Goal: Complete application form: Complete application form

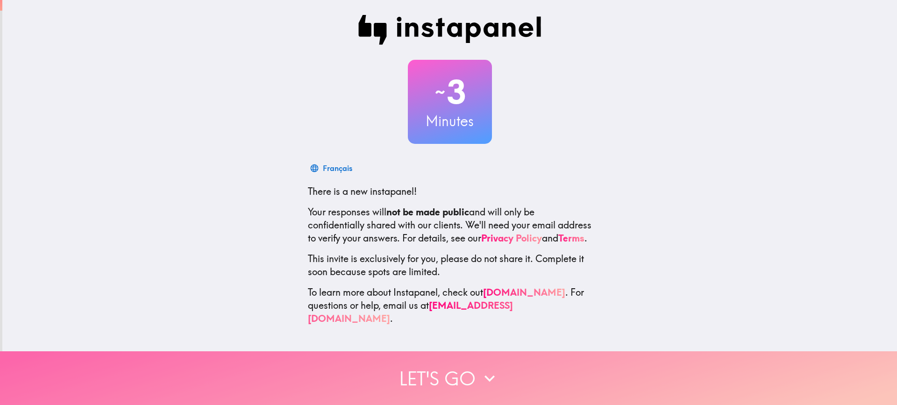
click at [479, 370] on icon "button" at bounding box center [489, 378] width 21 height 21
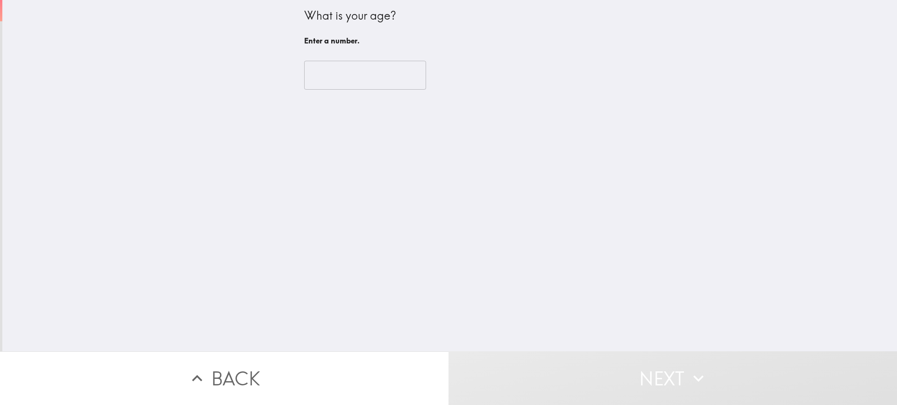
click at [359, 75] on input "number" at bounding box center [365, 75] width 122 height 29
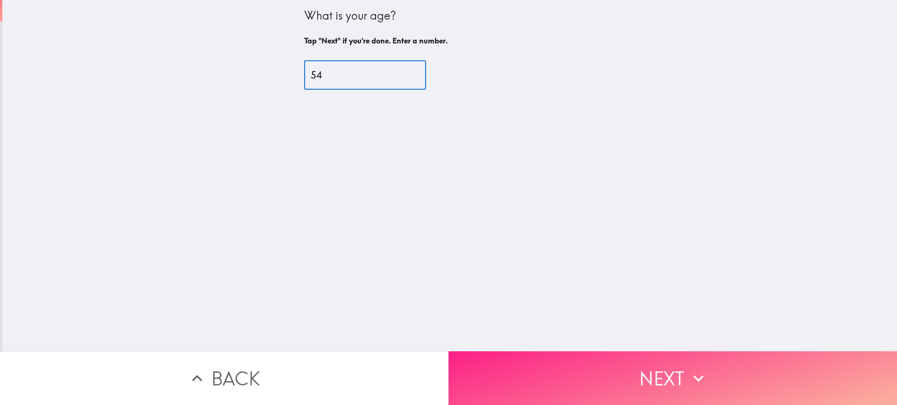
type input "54"
click at [521, 373] on button "Next" at bounding box center [673, 378] width 449 height 54
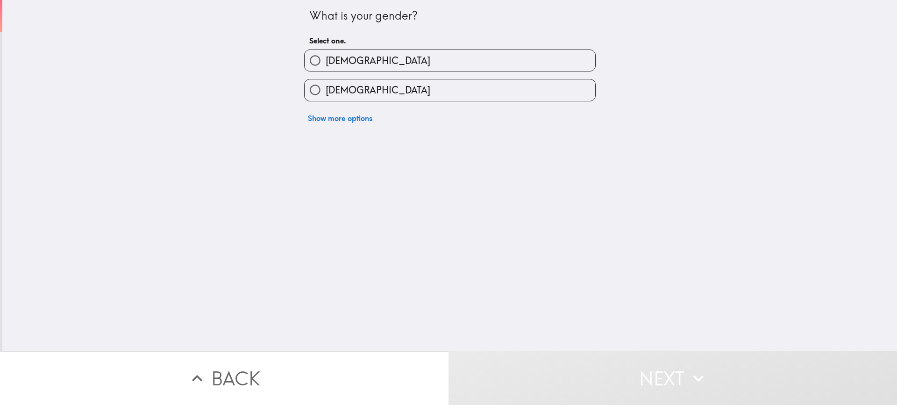
click at [365, 99] on label "[DEMOGRAPHIC_DATA]" at bounding box center [450, 89] width 291 height 21
click at [326, 99] on input "[DEMOGRAPHIC_DATA]" at bounding box center [315, 89] width 21 height 21
radio input "true"
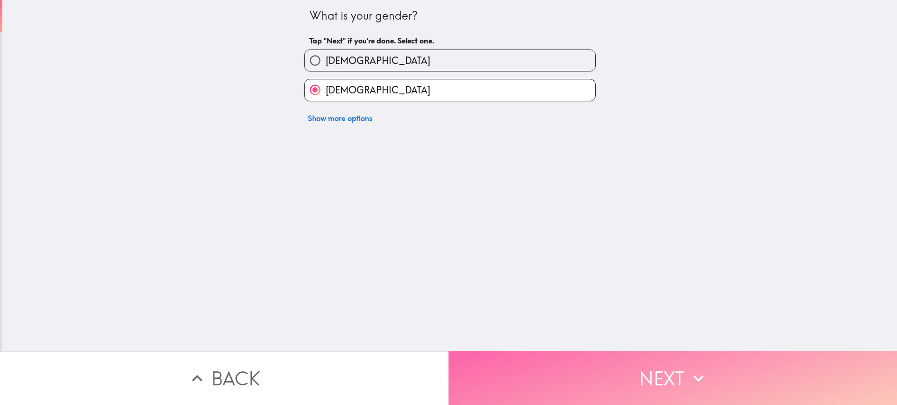
click at [541, 382] on button "Next" at bounding box center [673, 378] width 449 height 54
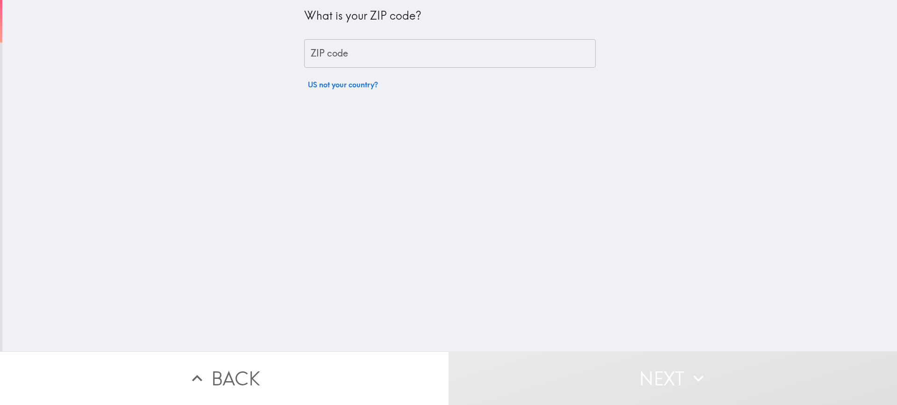
click at [401, 61] on input "ZIP code" at bounding box center [450, 53] width 292 height 29
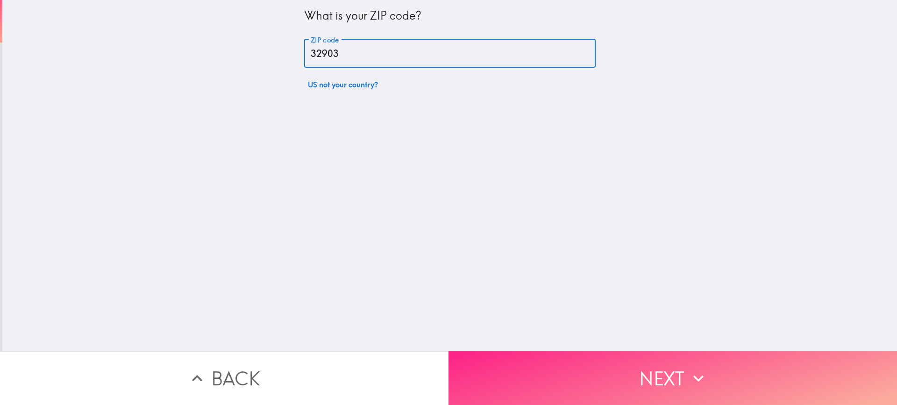
type input "32903"
click at [535, 351] on button "Next" at bounding box center [673, 378] width 449 height 54
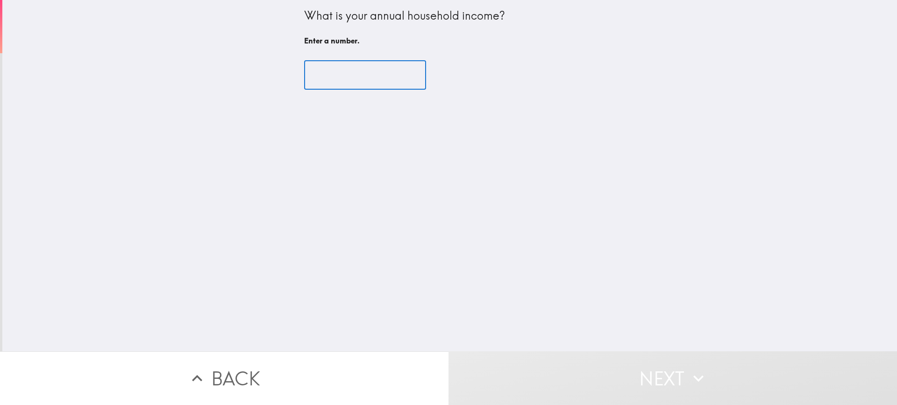
click at [346, 79] on input "number" at bounding box center [365, 75] width 122 height 29
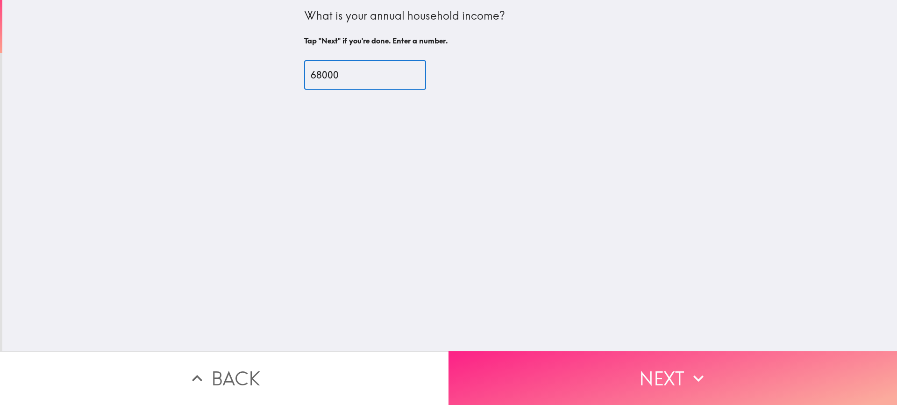
type input "68000"
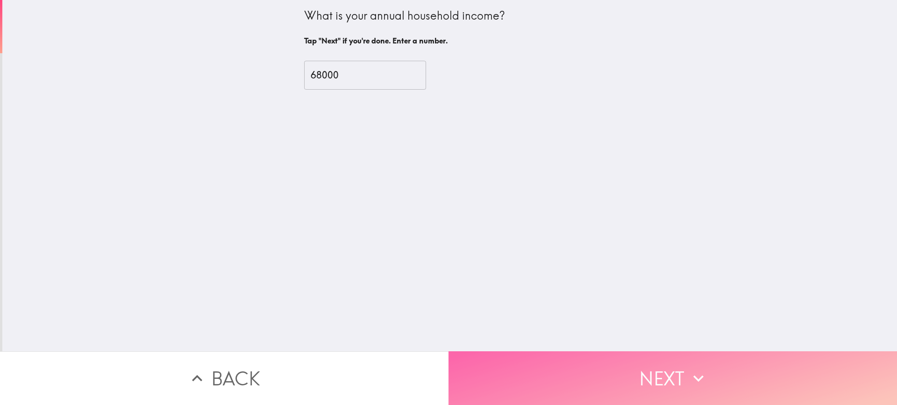
click at [582, 376] on button "Next" at bounding box center [673, 378] width 449 height 54
